Goal: Task Accomplishment & Management: Manage account settings

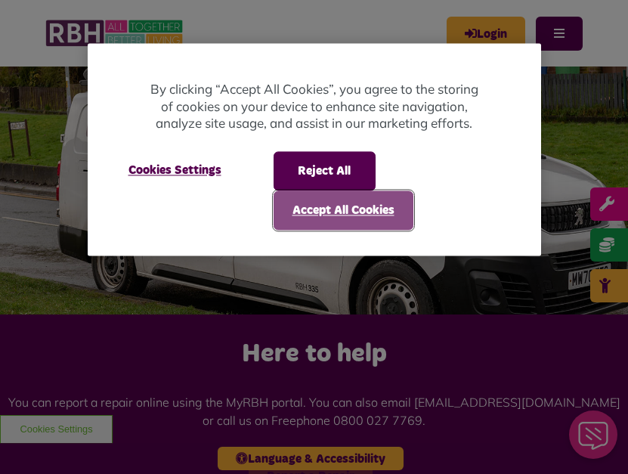
click at [341, 216] on button "Accept All Cookies" at bounding box center [344, 210] width 140 height 39
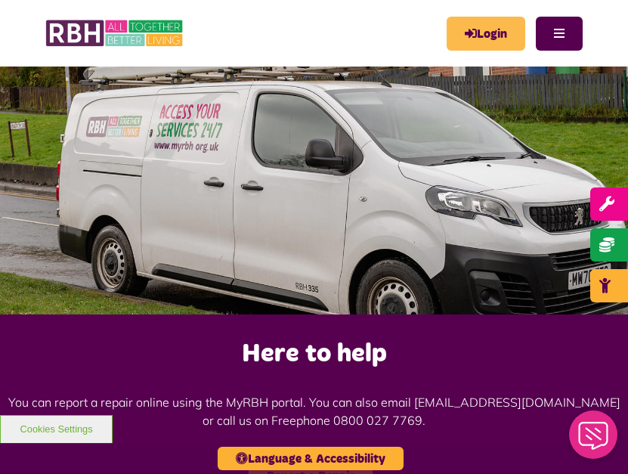
click at [477, 26] on link "Login" at bounding box center [486, 34] width 79 height 34
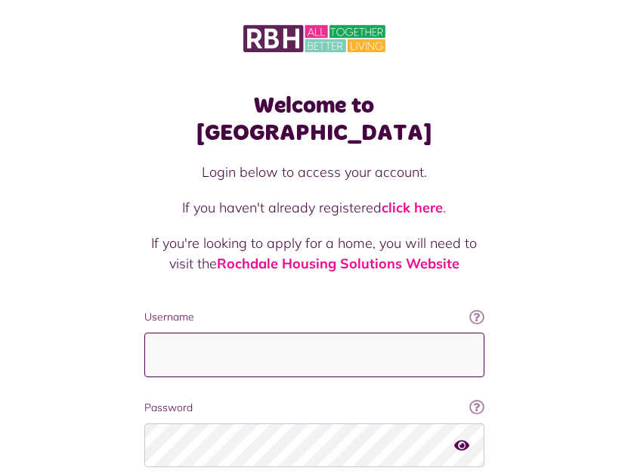
click at [188, 333] on input "Username" at bounding box center [314, 355] width 340 height 45
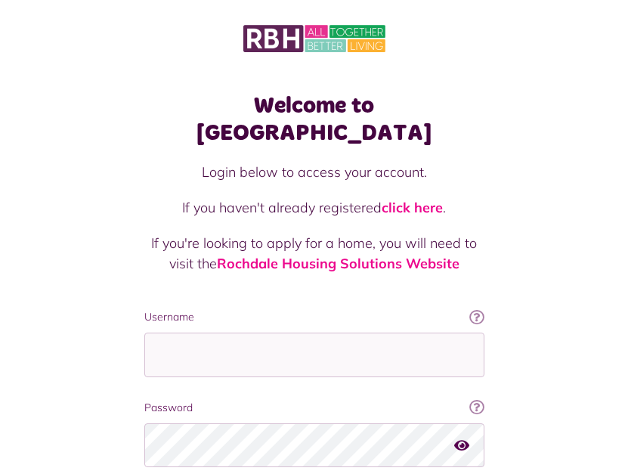
click at [17, 111] on div "Welcome to [GEOGRAPHIC_DATA] Login below to access your account. If you haven't…" at bounding box center [314, 305] width 628 height 610
click at [332, 255] on link "Rochdale Housing Solutions Website" at bounding box center [338, 263] width 243 height 17
